Goal: Information Seeking & Learning: Learn about a topic

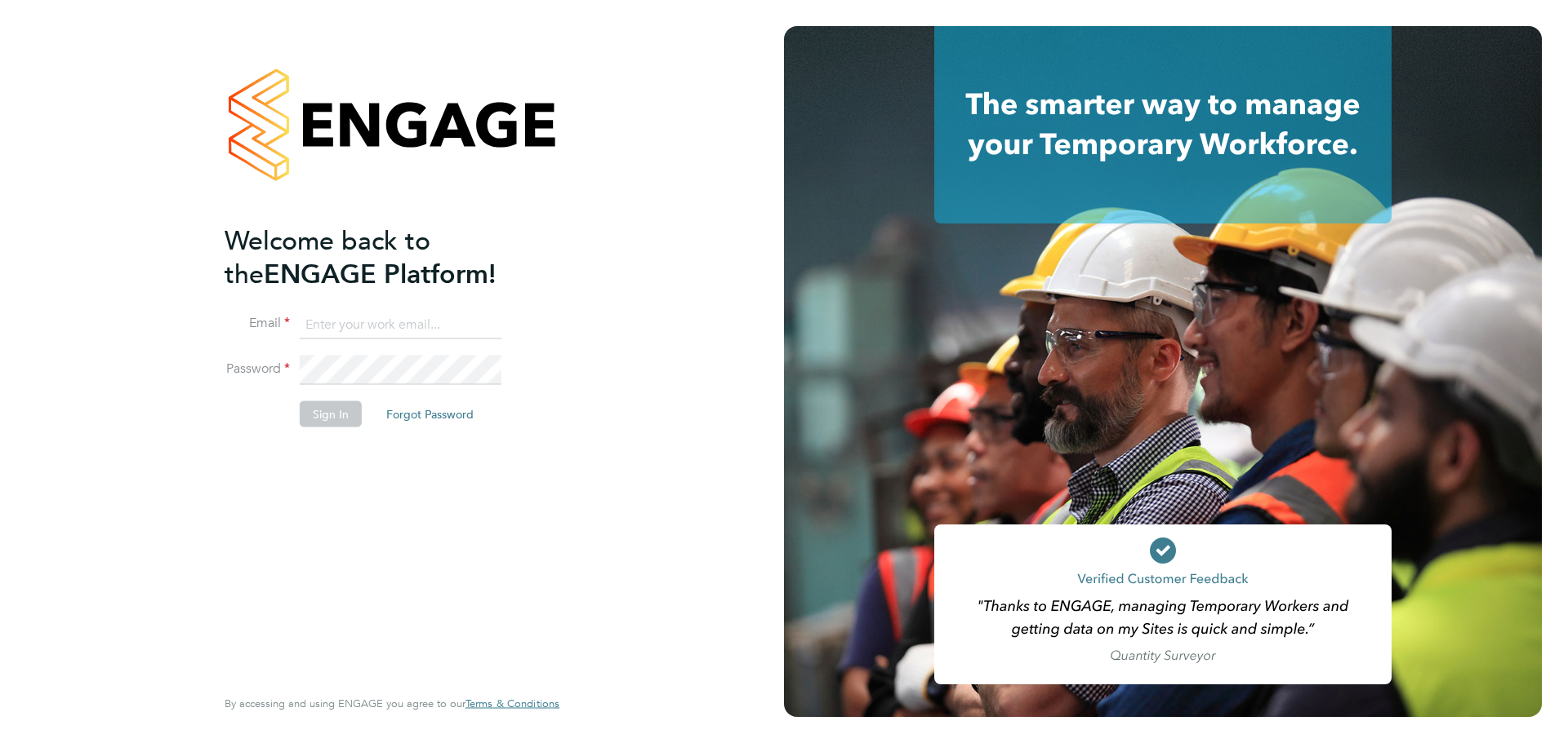
type input "daniel.hobbs@optionsresourcing.com"
click at [345, 415] on button "Sign In" at bounding box center [330, 414] width 62 height 26
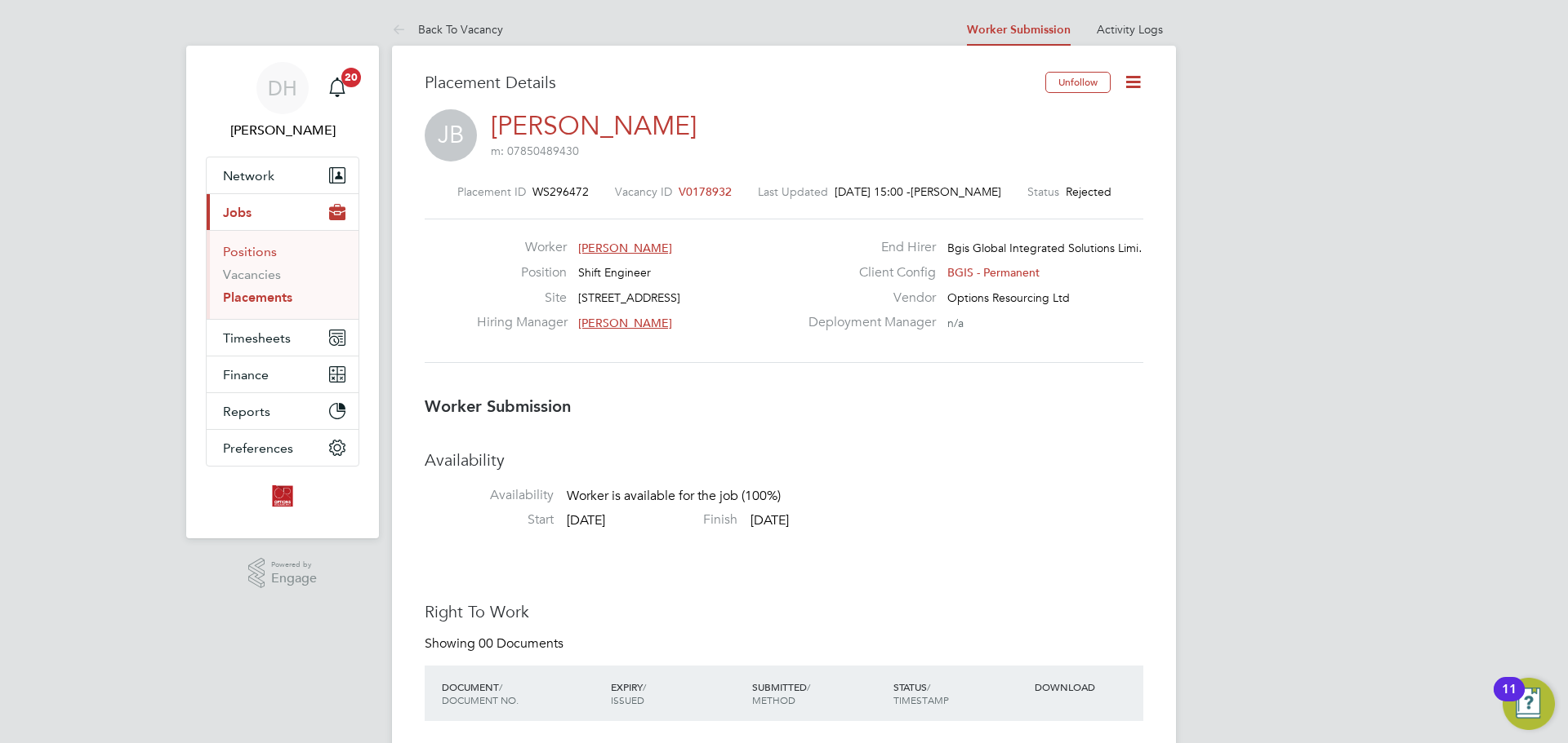
click at [260, 256] on link "Positions" at bounding box center [250, 251] width 54 height 15
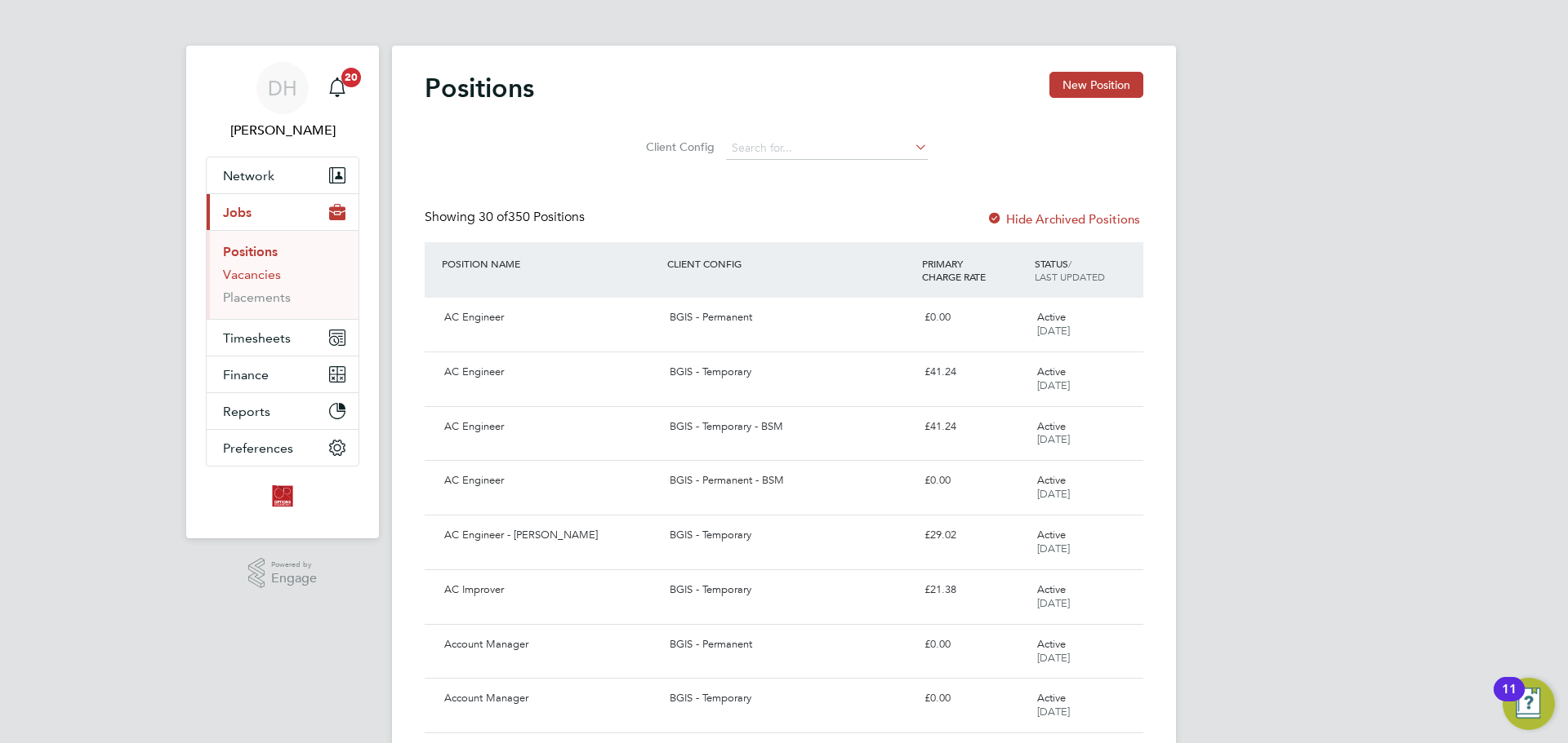
click at [235, 278] on link "Vacancies" at bounding box center [252, 274] width 58 height 15
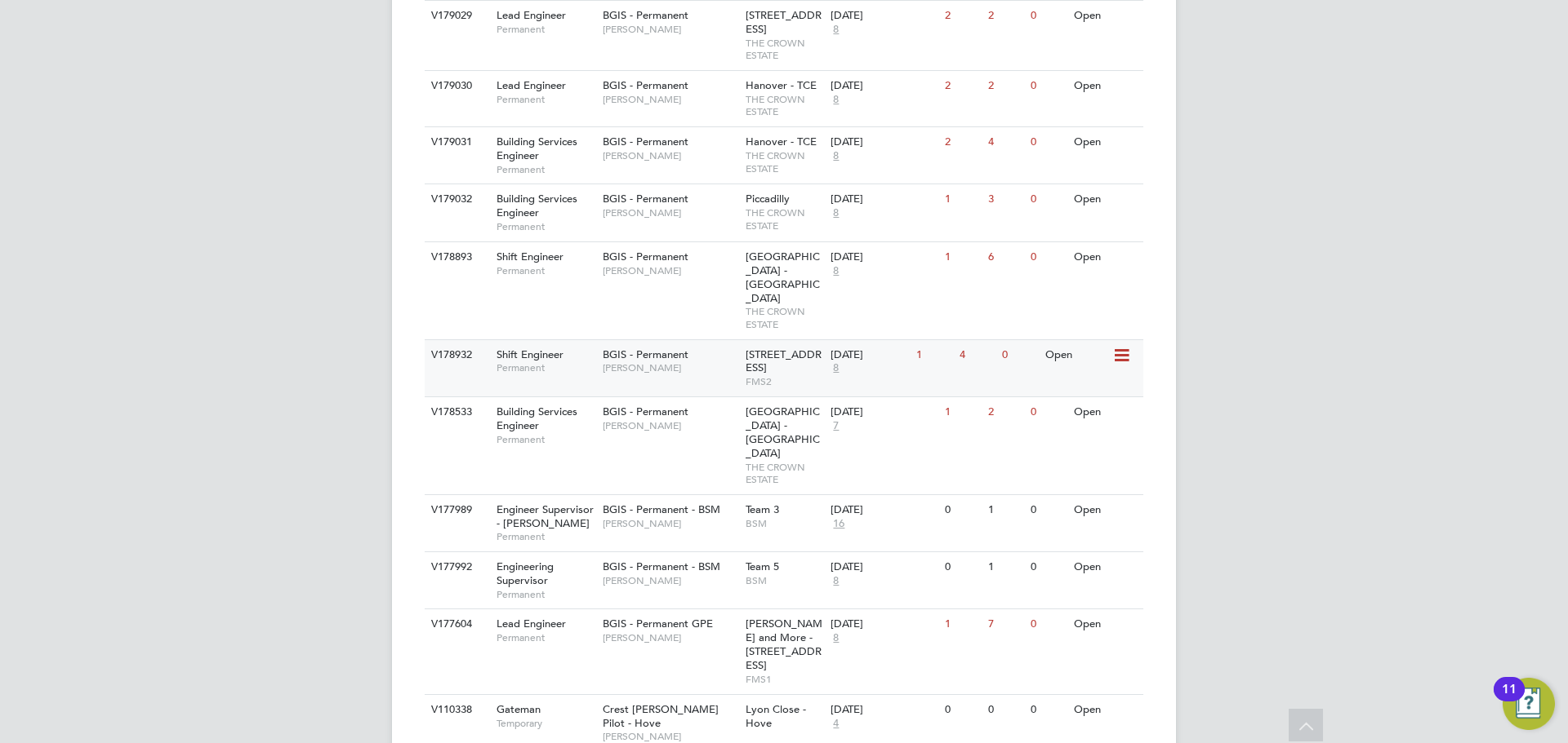
click at [688, 361] on span "Paul Wilson" at bounding box center [670, 368] width 135 height 13
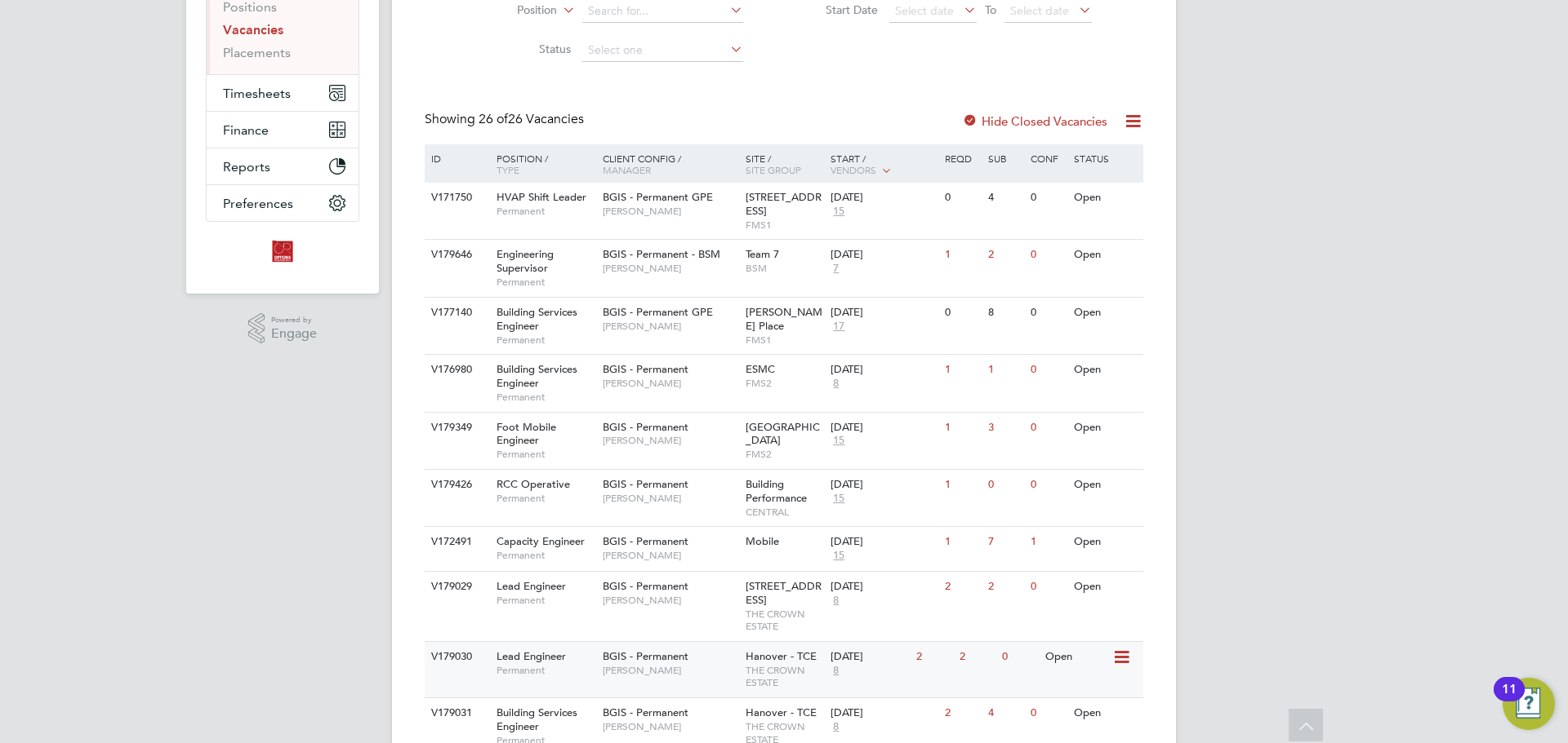
scroll to position [164, 0]
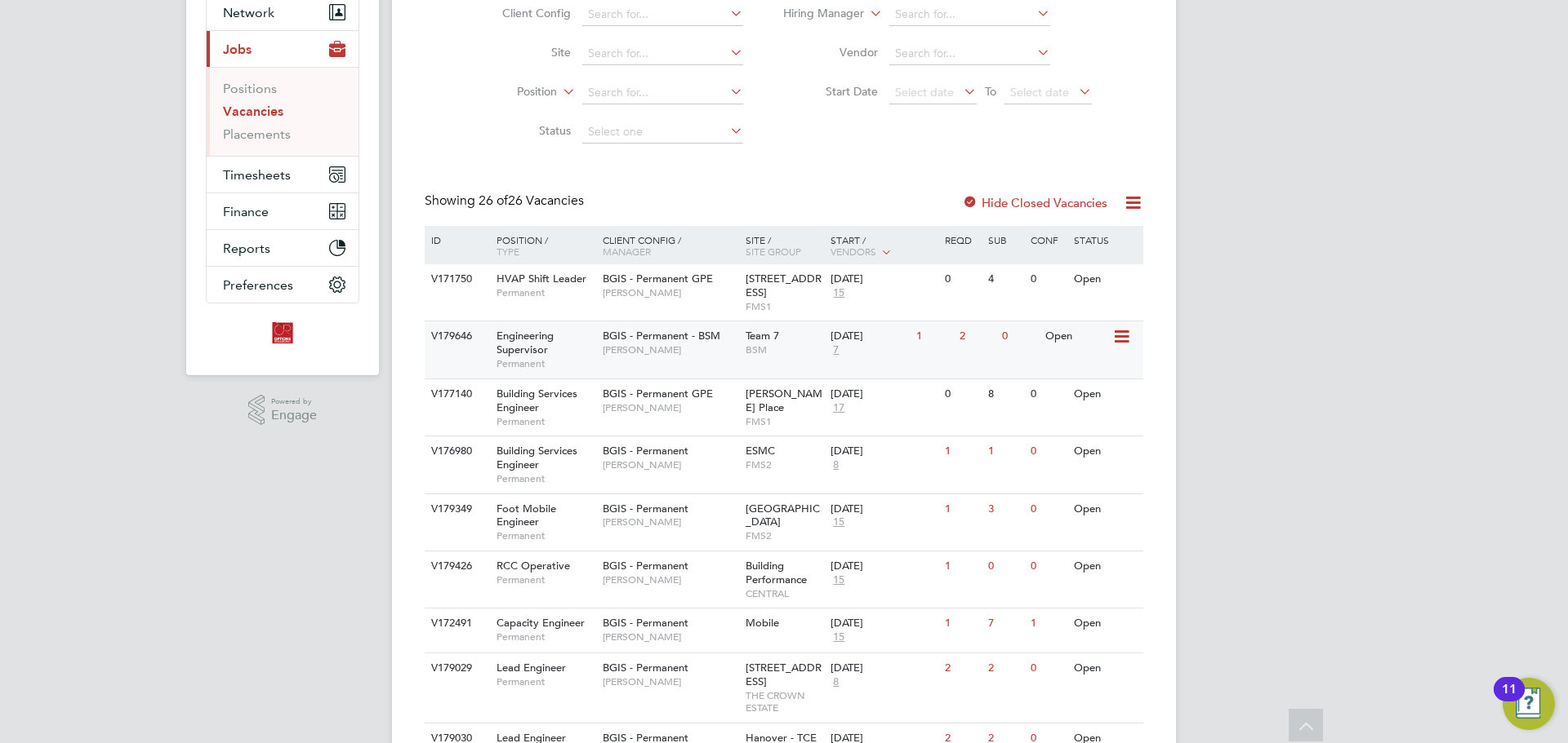
click at [644, 349] on span "Lewis Cannon" at bounding box center [670, 350] width 135 height 13
click at [703, 392] on span "BGIS - Permanent GPE" at bounding box center [657, 394] width 110 height 14
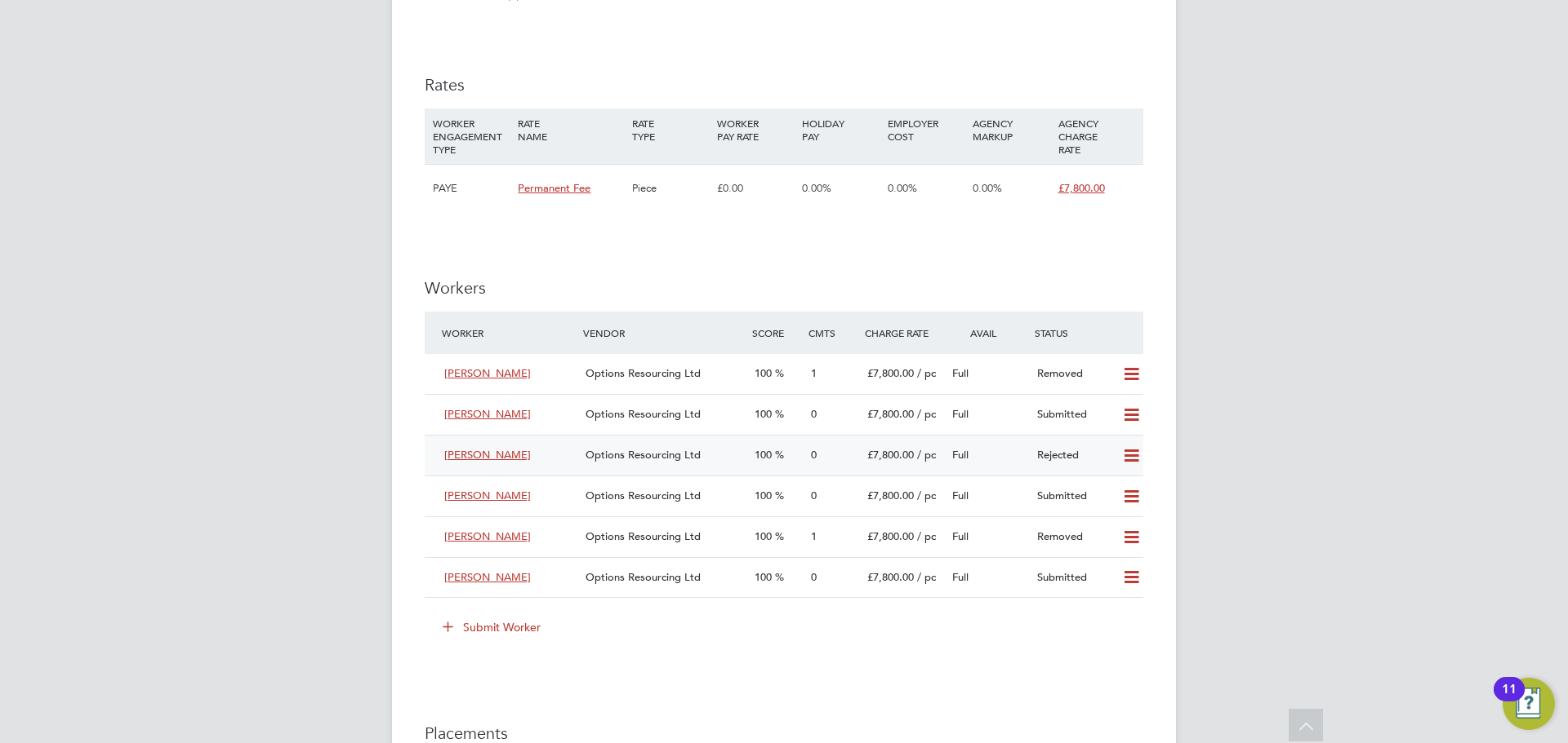
click at [977, 459] on div "Full" at bounding box center [987, 456] width 85 height 27
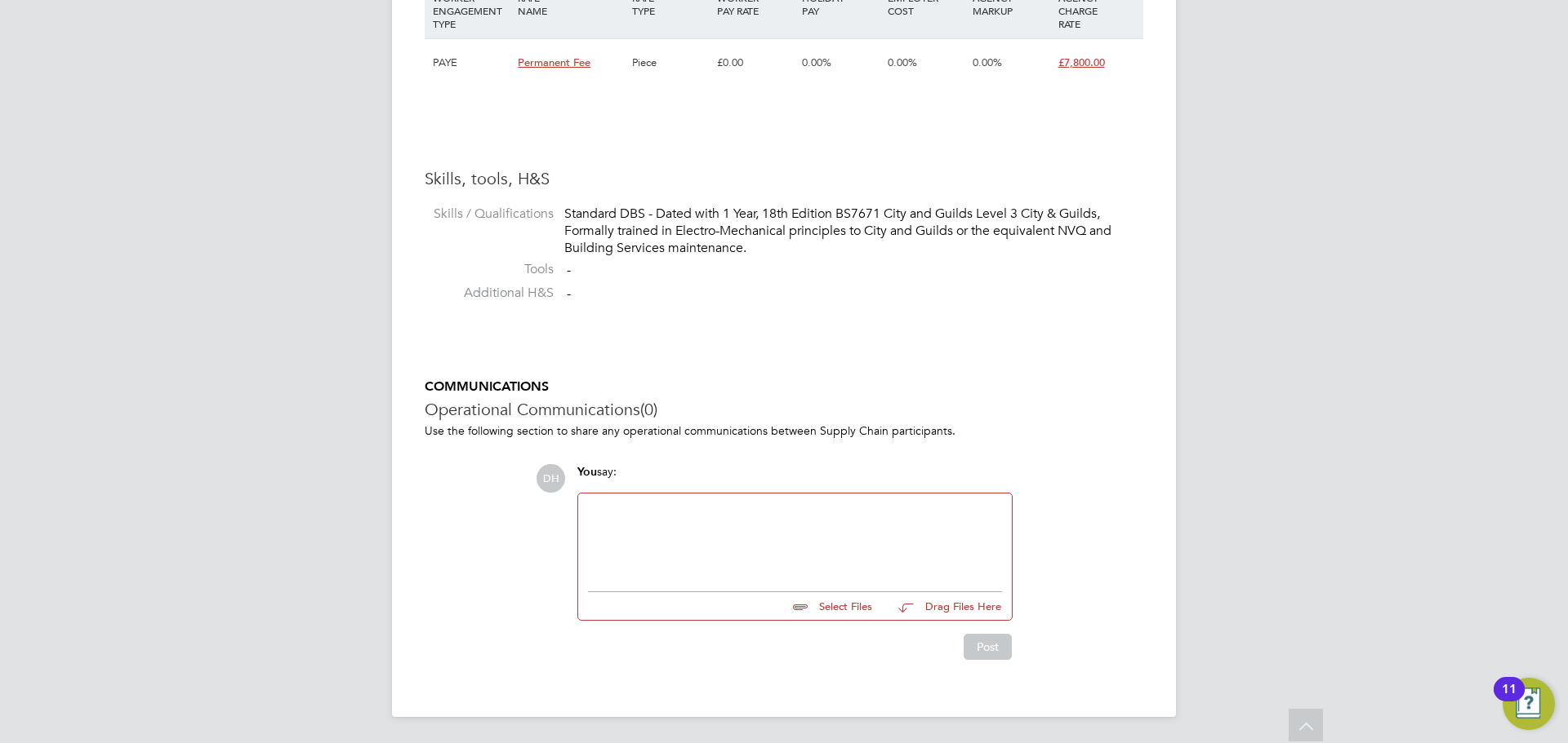
click at [850, 613] on input "file" at bounding box center [879, 604] width 245 height 23
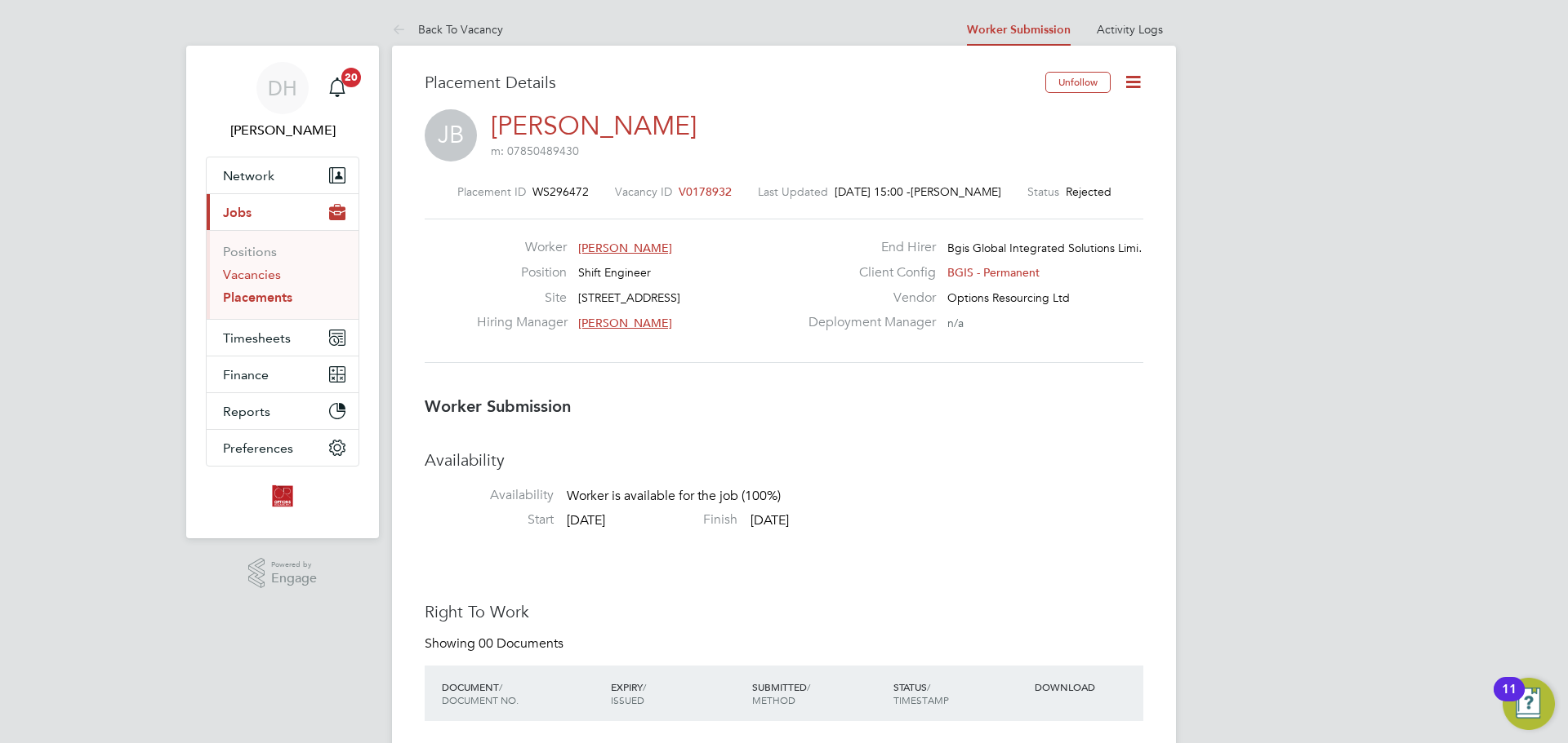
click at [266, 278] on link "Vacancies" at bounding box center [252, 274] width 58 height 15
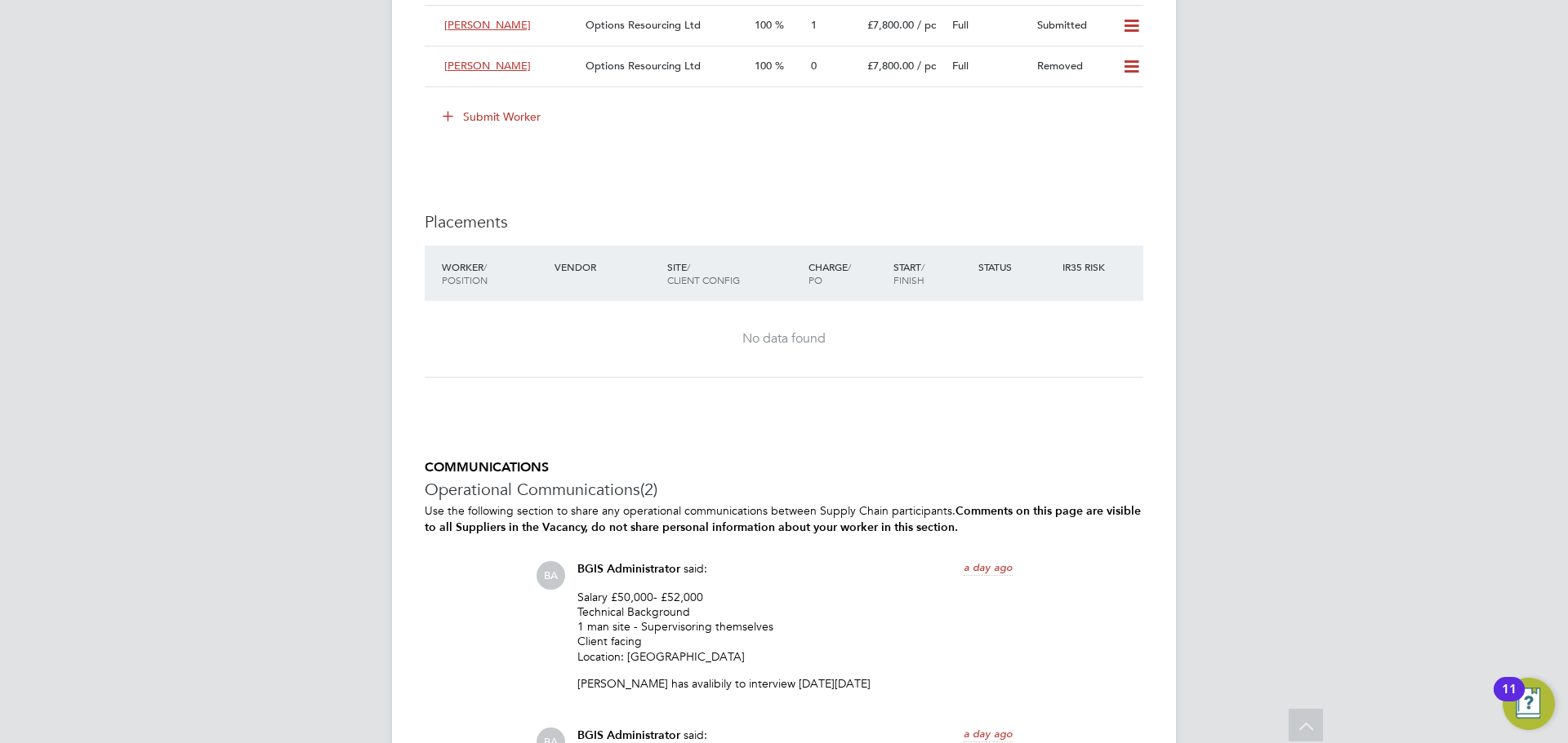
scroll to position [2285, 0]
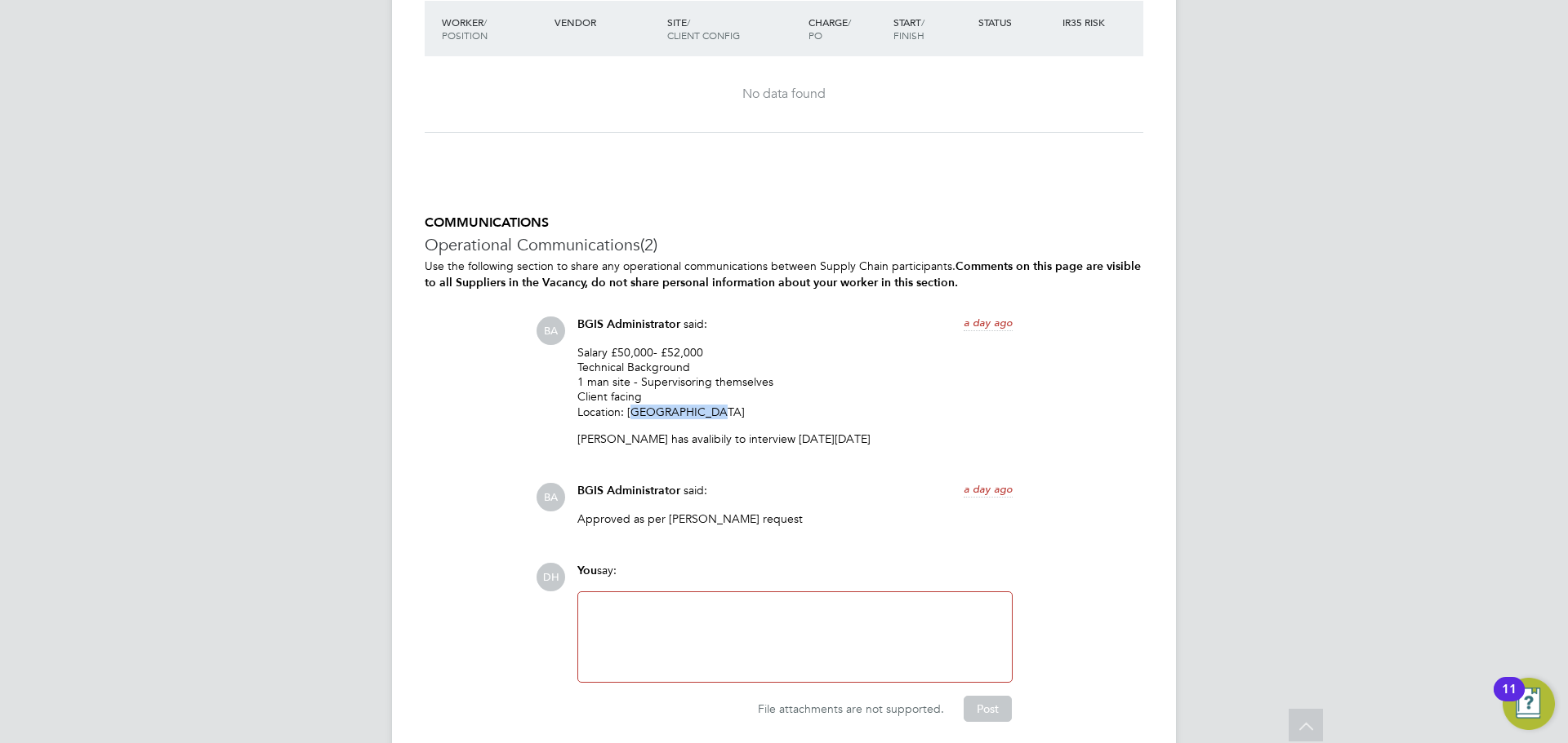
drag, startPoint x: 717, startPoint y: 405, endPoint x: 633, endPoint y: 404, distance: 84.0
click at [630, 405] on p "Salary £50,000- £52,000 Technical Background 1 man site - Supervisoring themsel…" at bounding box center [794, 382] width 435 height 75
copy p "Chancery Lane"
